Goal: Book appointment/travel/reservation

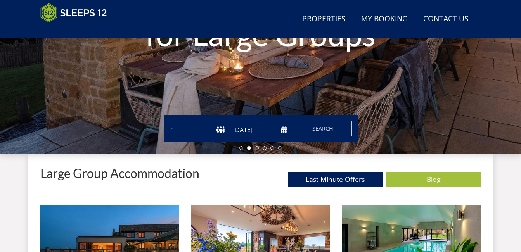
scroll to position [185, 0]
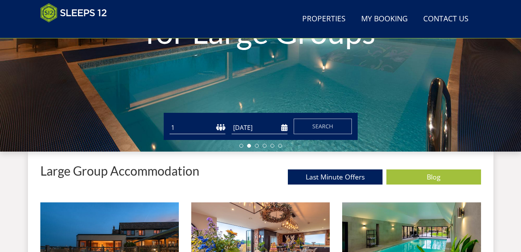
click at [190, 131] on select "1 2 3 4 5 6 7 8 9 10 11 12 13 14 15 16 17 18 19 20 21 22 23 24 25 26 27 28 29 3…" at bounding box center [197, 127] width 56 height 13
select select "14"
click at [169, 121] on select "1 2 3 4 5 6 7 8 9 10 11 12 13 14 15 16 17 18 19 20 21 22 23 24 25 26 27 28 29 3…" at bounding box center [197, 127] width 56 height 13
click at [253, 127] on input "[DATE]" at bounding box center [260, 127] width 56 height 13
click at [283, 128] on input "[DATE]" at bounding box center [260, 127] width 56 height 13
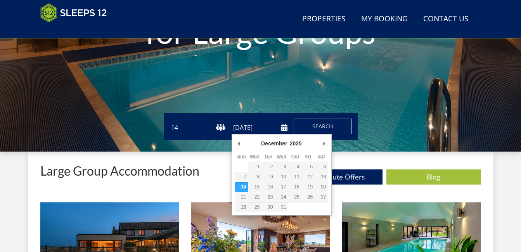
click at [280, 130] on input "14/12/2025" at bounding box center [260, 127] width 56 height 13
type input "[DATE]"
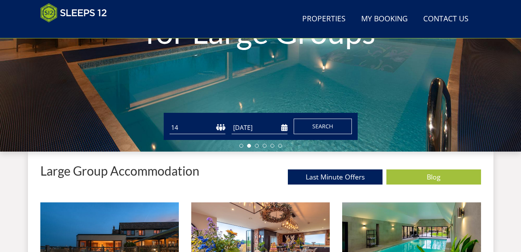
click at [331, 126] on span "Search" at bounding box center [322, 126] width 21 height 7
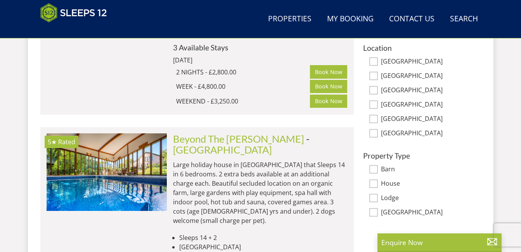
scroll to position [451, 0]
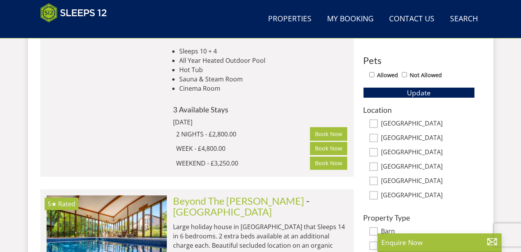
click at [373, 124] on input "[GEOGRAPHIC_DATA]" at bounding box center [373, 123] width 9 height 9
checkbox input "true"
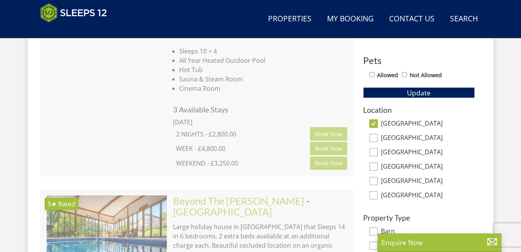
click at [375, 152] on input "Bristol" at bounding box center [373, 152] width 9 height 9
checkbox input "true"
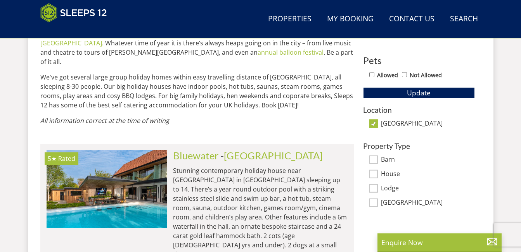
click at [391, 124] on label "Bristol" at bounding box center [428, 124] width 94 height 9
click at [378, 124] on input "Bristol" at bounding box center [373, 123] width 9 height 9
checkbox input "false"
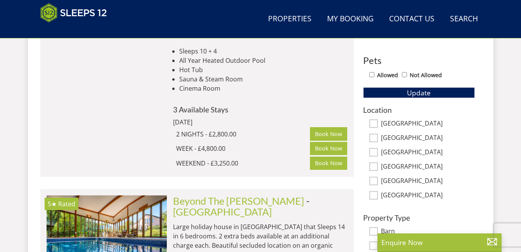
click at [379, 111] on h3 "Location" at bounding box center [419, 110] width 112 height 8
click at [373, 124] on input "[GEOGRAPHIC_DATA]" at bounding box center [373, 123] width 9 height 9
checkbox input "true"
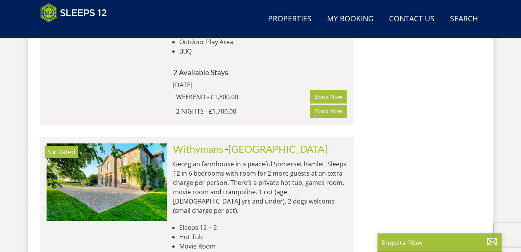
scroll to position [1236, 0]
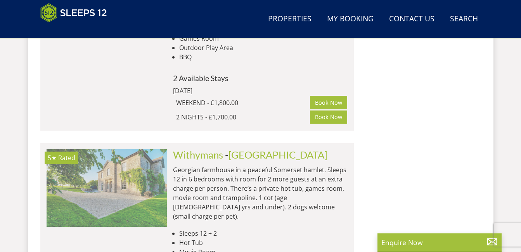
click at [117, 149] on img at bounding box center [107, 188] width 120 height 78
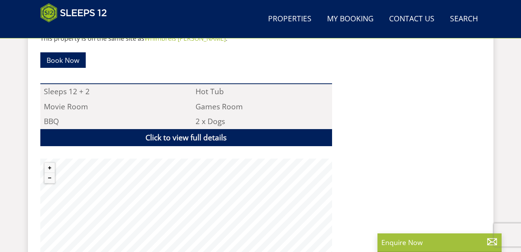
scroll to position [517, 0]
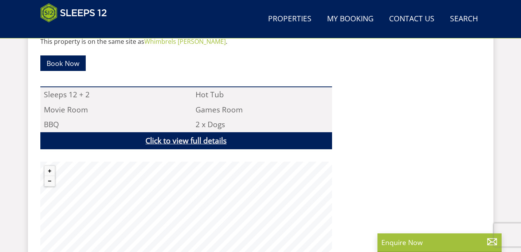
click at [211, 140] on link "Click to view full details" at bounding box center [186, 140] width 292 height 17
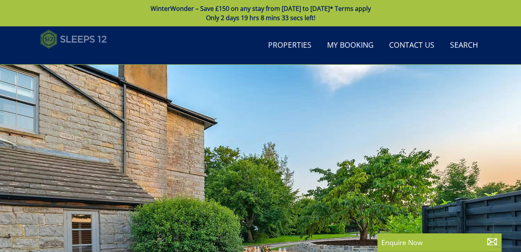
scroll to position [485, 0]
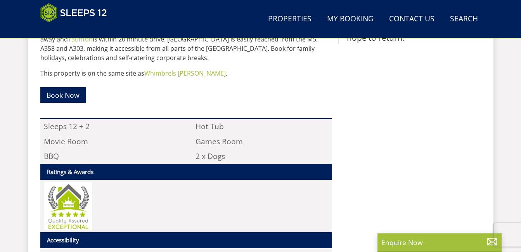
scroll to position [1236, 0]
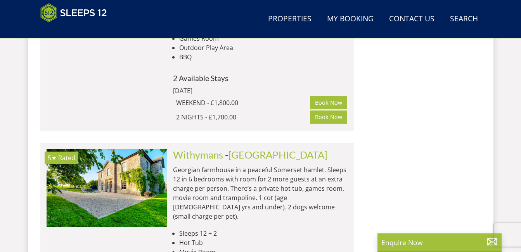
scroll to position [185, 0]
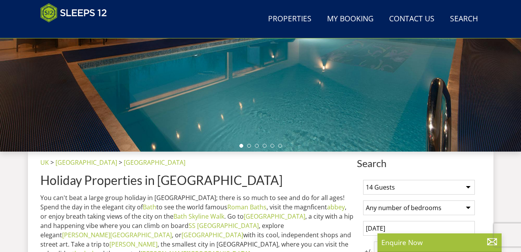
select select "14"
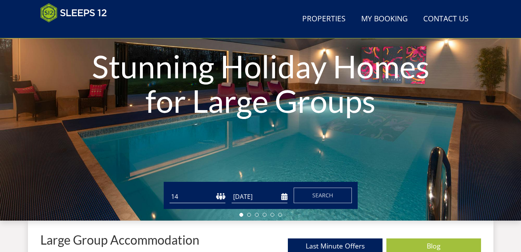
scroll to position [0, 0]
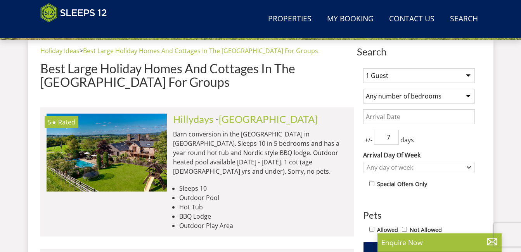
scroll to position [303, 0]
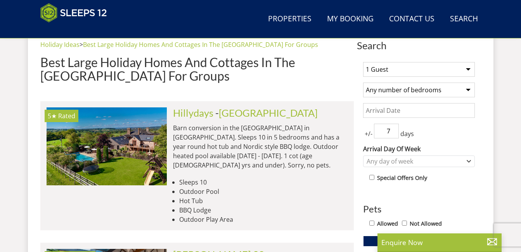
click at [469, 69] on select "1 Guest 2 Guests 3 Guests 4 Guests 5 Guests 6 Guests 7 Guests 8 Guests 9 Guests…" at bounding box center [419, 69] width 112 height 15
select select "14"
click at [363, 62] on select "1 Guest 2 Guests 3 Guests 4 Guests 5 Guests 6 Guests 7 Guests 8 Guests 9 Guests…" at bounding box center [419, 69] width 112 height 15
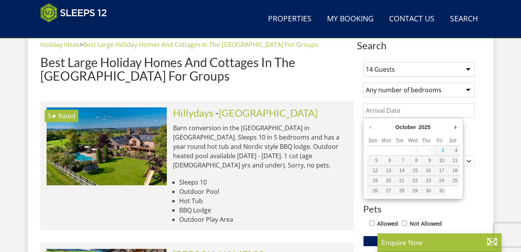
click at [416, 110] on input "Date" at bounding box center [419, 110] width 112 height 15
type input "[DATE]"
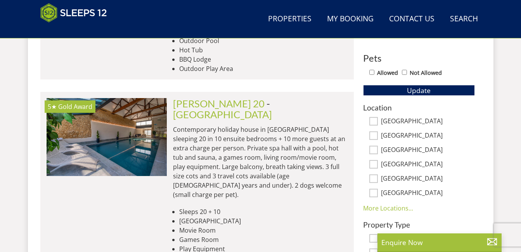
scroll to position [490, 0]
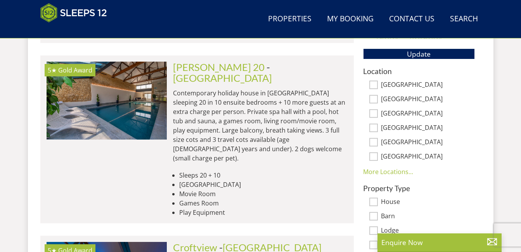
click at [373, 126] on input "[GEOGRAPHIC_DATA]" at bounding box center [373, 128] width 9 height 9
checkbox input "true"
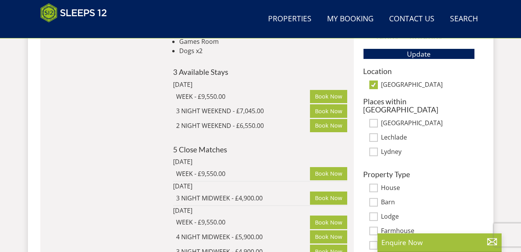
click at [509, 123] on div "Search Menu Properties My Booking Contact Us 01823 219843 Search Check Availabi…" at bounding box center [260, 38] width 521 height 1002
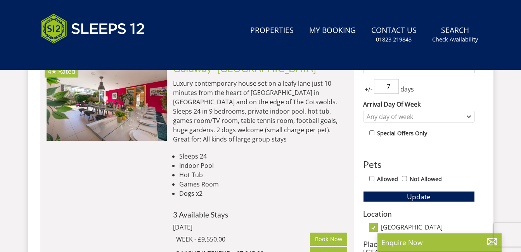
scroll to position [0, 0]
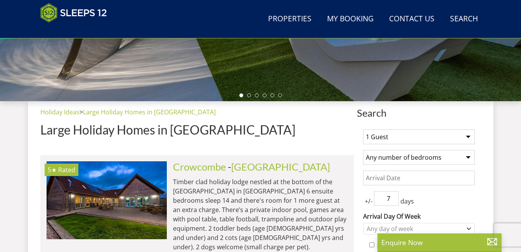
scroll to position [266, 0]
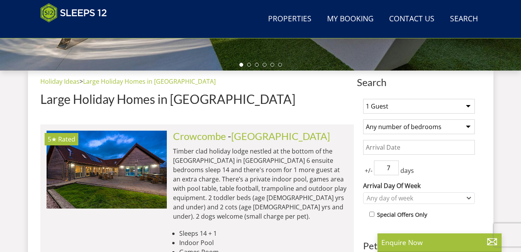
click at [470, 105] on select "1 Guest 2 Guests 3 Guests 4 Guests 5 Guests 6 Guests 7 Guests 8 Guests 9 Guests…" at bounding box center [419, 106] width 112 height 15
select select "14"
click at [363, 99] on select "1 Guest 2 Guests 3 Guests 4 Guests 5 Guests 6 Guests 7 Guests 8 Guests 9 Guests…" at bounding box center [419, 106] width 112 height 15
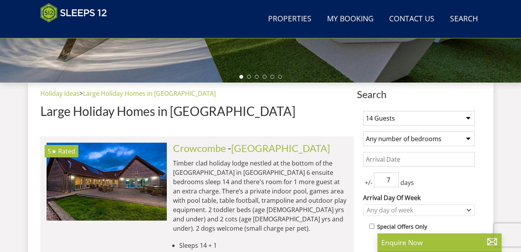
scroll to position [229, 0]
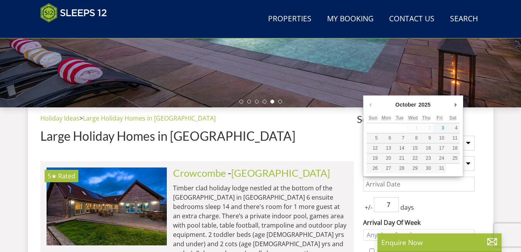
click at [443, 183] on input "Date" at bounding box center [419, 184] width 112 height 15
type input "[DATE]"
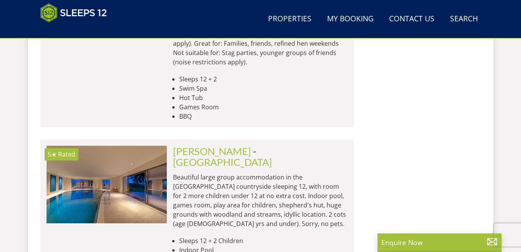
scroll to position [0, 0]
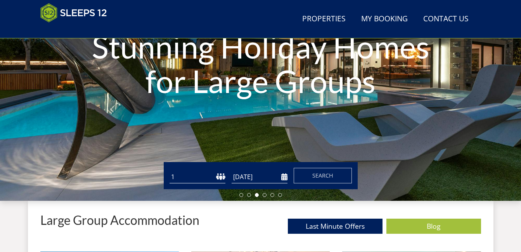
scroll to position [145, 0]
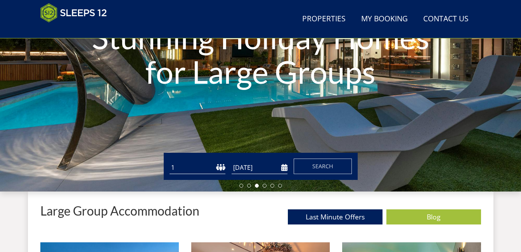
click at [180, 168] on select "1 2 3 4 5 6 7 8 9 10 11 12 13 14 15 16 17 18 19 20 21 22 23 24 25 26 27 28 29 3…" at bounding box center [197, 167] width 56 height 13
select select "14"
click at [169, 161] on select "1 2 3 4 5 6 7 8 9 10 11 12 13 14 15 16 17 18 19 20 21 22 23 24 25 26 27 28 29 3…" at bounding box center [197, 167] width 56 height 13
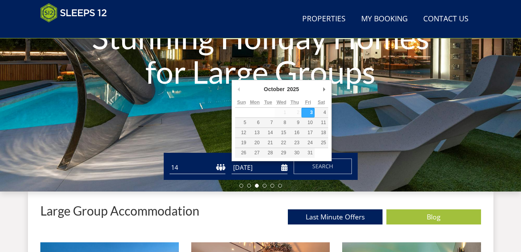
click at [283, 168] on input "[DATE]" at bounding box center [260, 167] width 56 height 13
type input "12/12/2025"
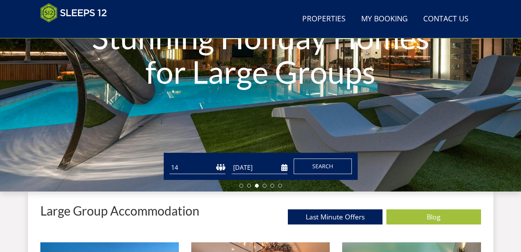
click at [315, 166] on span "Search" at bounding box center [322, 165] width 21 height 7
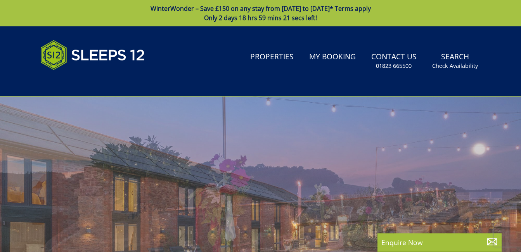
select select "14"
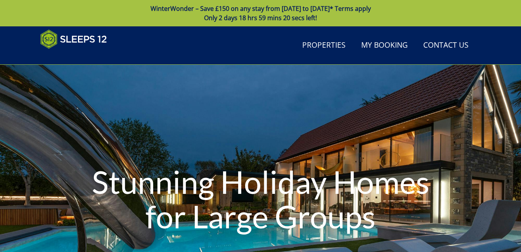
scroll to position [145, 0]
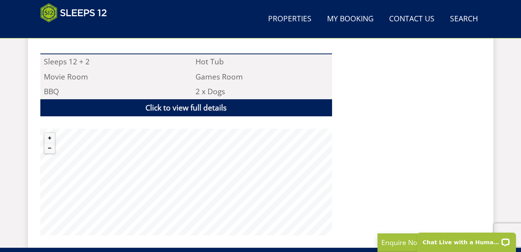
scroll to position [546, 0]
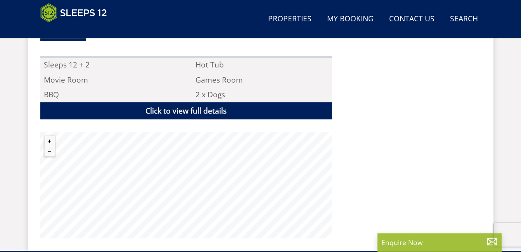
click at [360, 87] on div ""⭐⭐⭐⭐⭐ The house has been lovingly restored to an incredible standard. No expen…" at bounding box center [409, 38] width 143 height 402
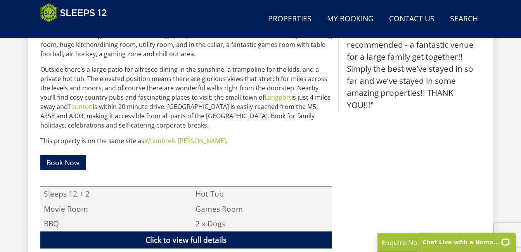
scroll to position [404, 0]
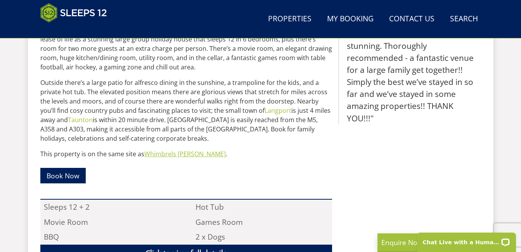
click at [163, 154] on link "Whimbrels [PERSON_NAME]" at bounding box center [184, 154] width 81 height 9
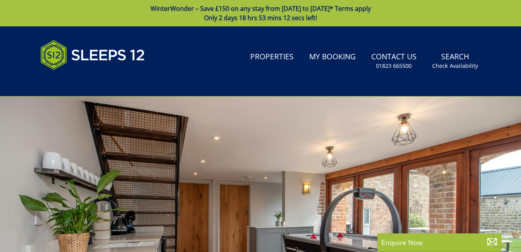
drag, startPoint x: 520, startPoint y: 42, endPoint x: 526, endPoint y: 95, distance: 53.1
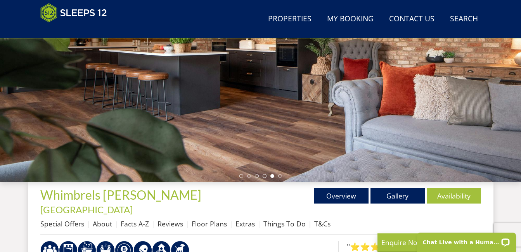
scroll to position [144, 0]
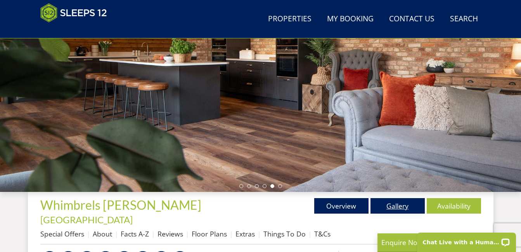
click at [404, 204] on link "Gallery" at bounding box center [397, 206] width 54 height 16
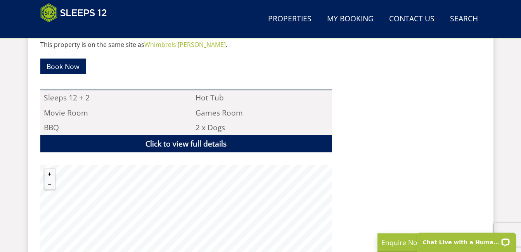
scroll to position [460, 0]
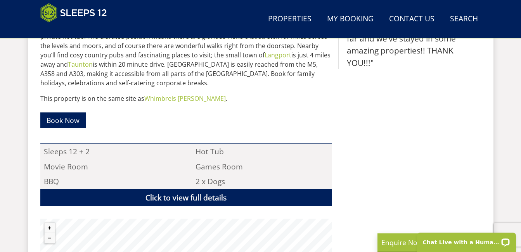
click at [248, 199] on link "Click to view full details" at bounding box center [186, 197] width 292 height 17
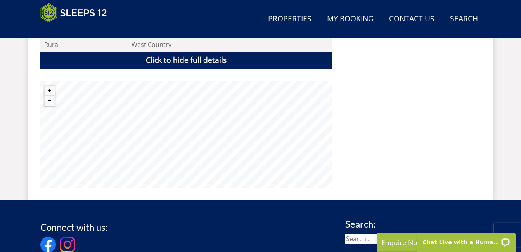
scroll to position [892, 0]
